Goal: Navigation & Orientation: Find specific page/section

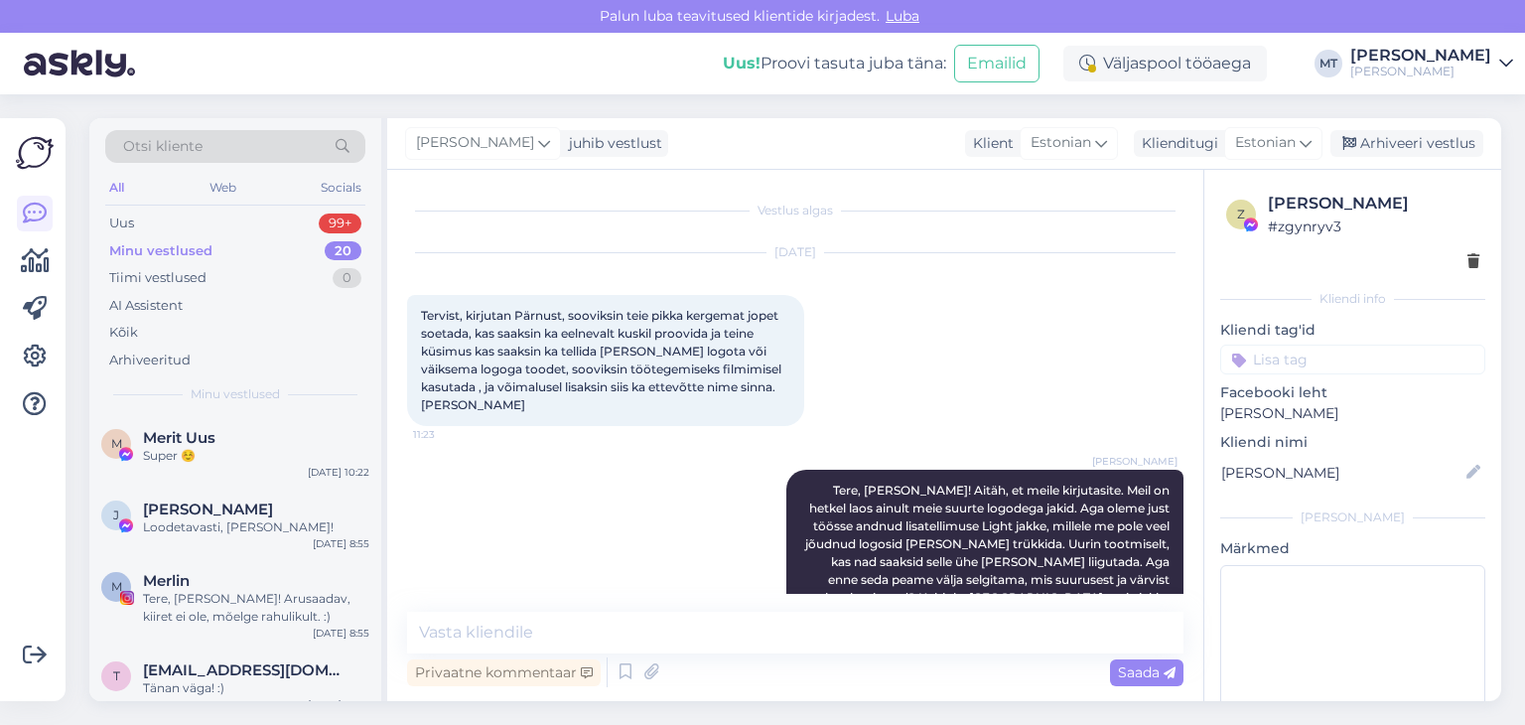
scroll to position [2382, 0]
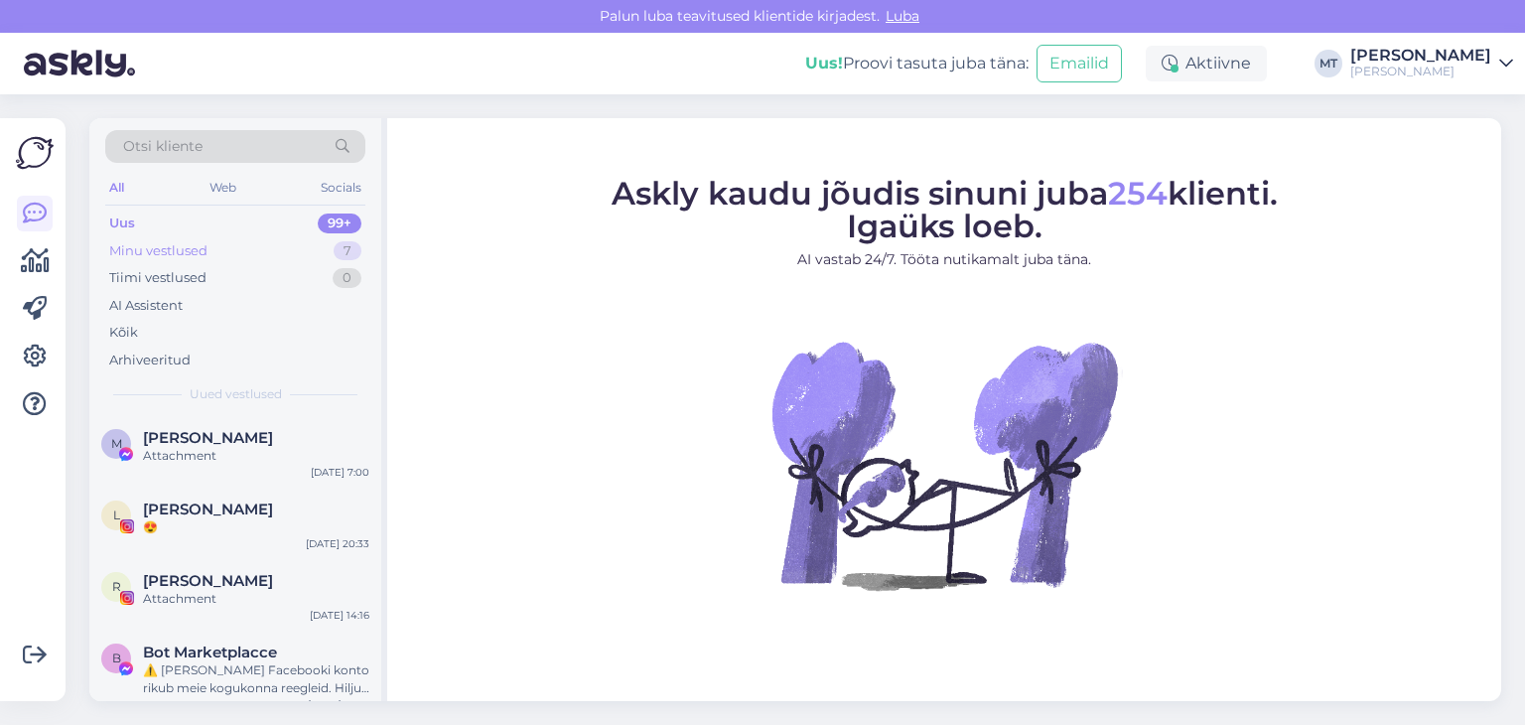
click at [185, 254] on div "Minu vestlused" at bounding box center [158, 251] width 98 height 20
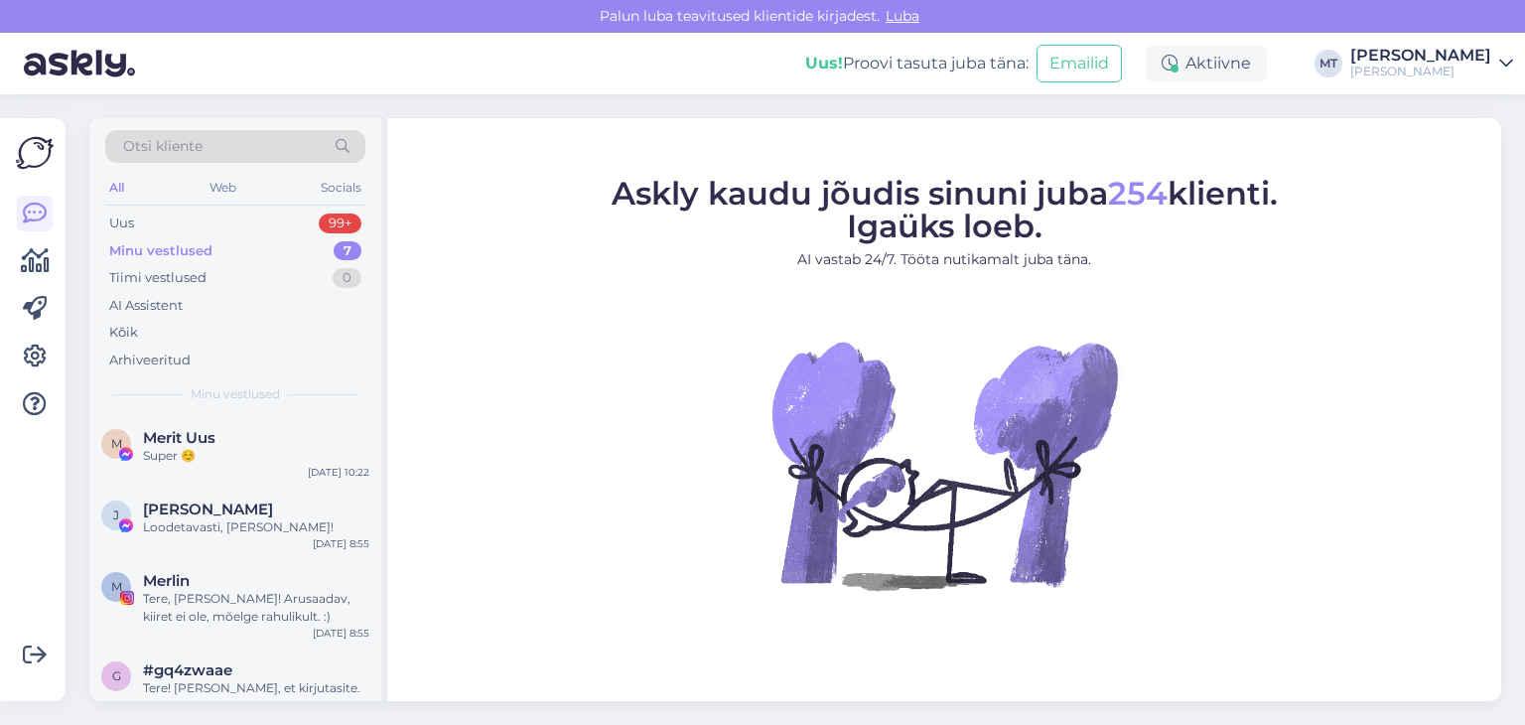
click at [173, 247] on div "Minu vestlused" at bounding box center [160, 251] width 103 height 20
